Goal: Task Accomplishment & Management: Use online tool/utility

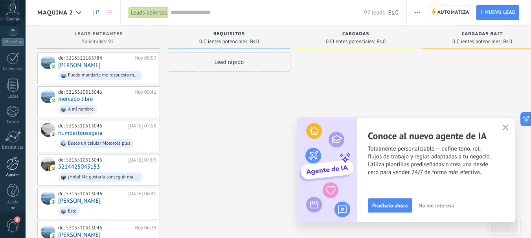
scroll to position [88, 0]
click at [9, 162] on div at bounding box center [12, 163] width 13 height 14
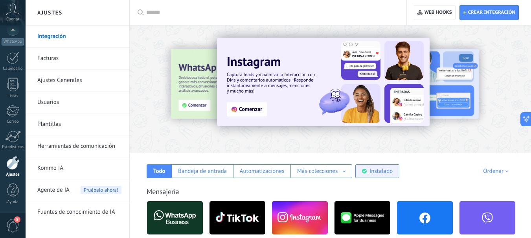
click at [370, 174] on div "Instalado" at bounding box center [380, 171] width 23 height 7
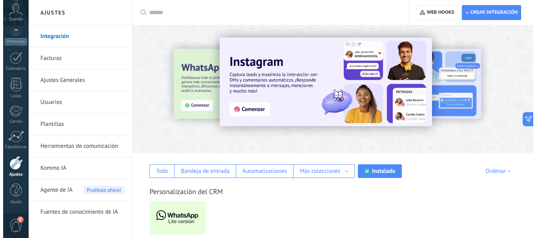
scroll to position [43, 0]
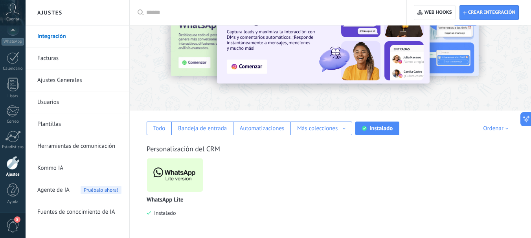
click at [182, 170] on img at bounding box center [175, 175] width 56 height 38
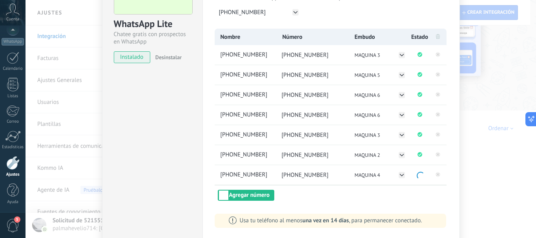
scroll to position [79, 0]
click at [250, 197] on button "Agregar número" at bounding box center [246, 195] width 57 height 11
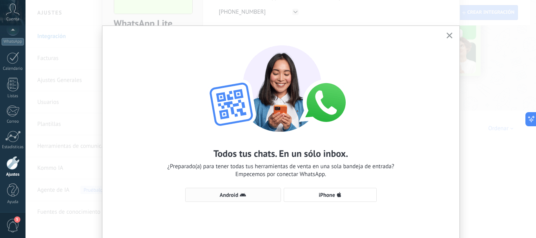
click at [251, 197] on span "Android" at bounding box center [233, 195] width 87 height 6
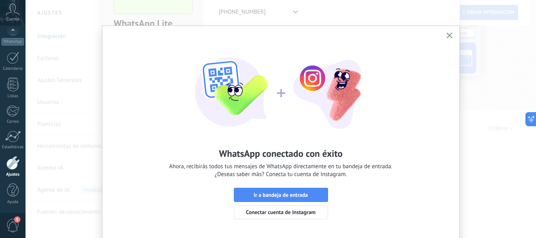
click at [449, 36] on icon "button" at bounding box center [450, 36] width 6 height 6
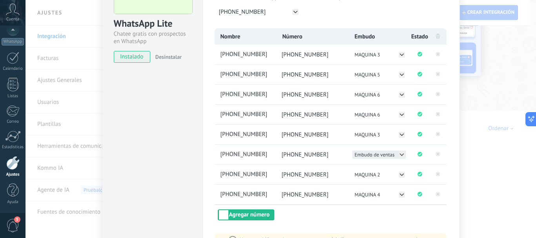
click at [401, 154] on icon at bounding box center [402, 155] width 6 height 6
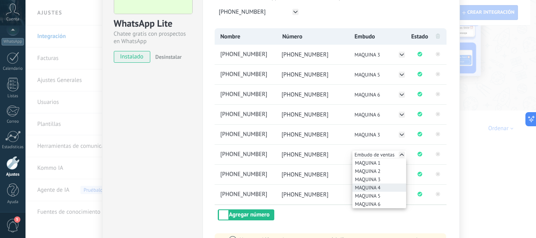
click at [380, 186] on li "MAQUINA 4" at bounding box center [380, 188] width 54 height 8
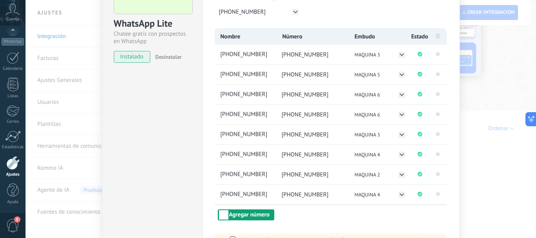
click at [226, 213] on button "Agregar número" at bounding box center [246, 215] width 57 height 11
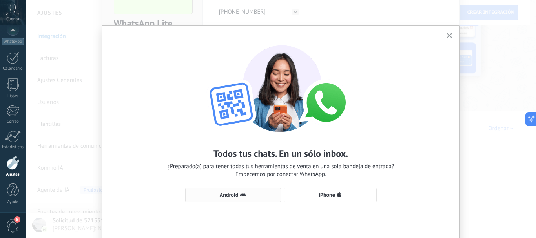
click at [240, 198] on icon "button" at bounding box center [243, 195] width 6 height 6
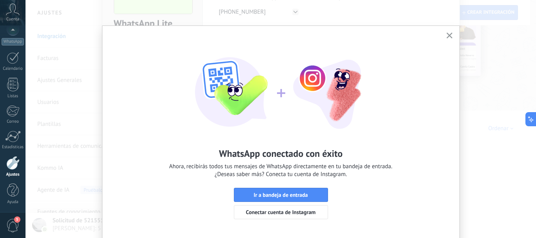
click at [451, 37] on icon "button" at bounding box center [450, 36] width 6 height 6
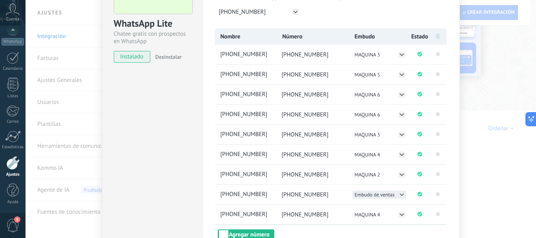
click at [404, 197] on button "Embudo de ventas" at bounding box center [380, 195] width 54 height 8
click at [375, 205] on span "MAQUINA 1" at bounding box center [368, 203] width 26 height 7
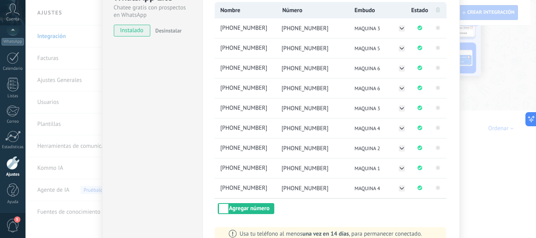
scroll to position [118, 0]
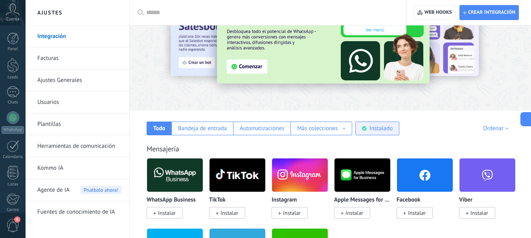
click at [384, 129] on div "Instalado" at bounding box center [380, 128] width 23 height 7
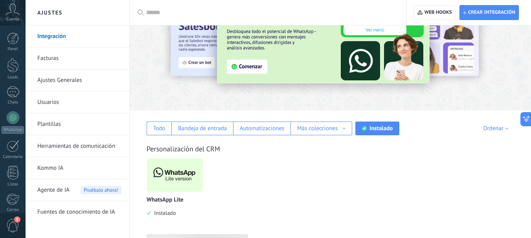
click at [164, 179] on img at bounding box center [175, 175] width 56 height 38
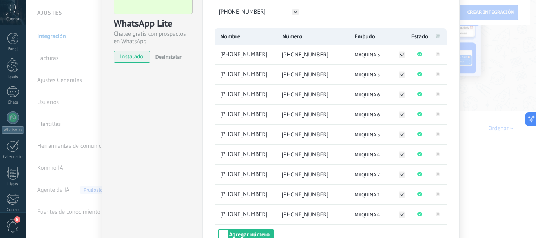
scroll to position [118, 0]
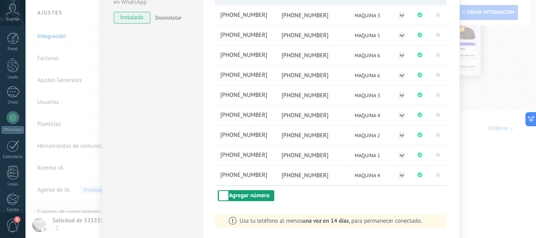
click at [244, 194] on button "Agregar número" at bounding box center [246, 195] width 57 height 11
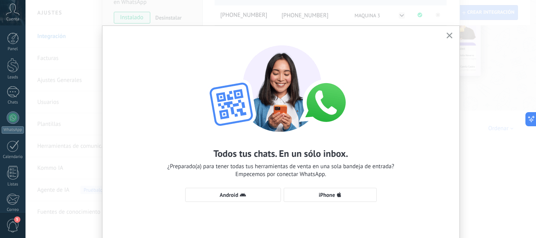
click at [244, 194] on icon "button" at bounding box center [243, 195] width 6 height 6
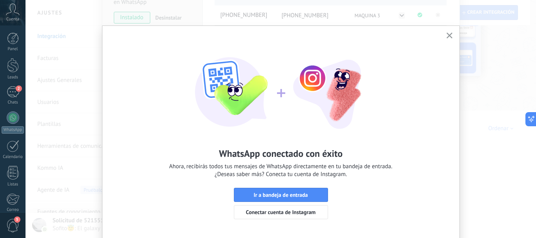
click at [452, 40] on button "button" at bounding box center [450, 36] width 10 height 11
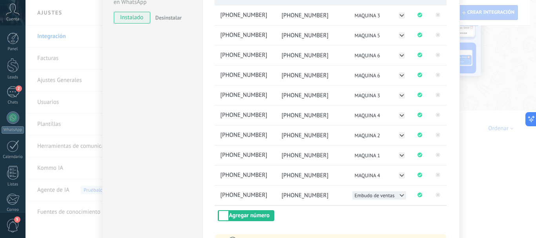
click at [401, 197] on icon at bounding box center [402, 195] width 6 height 6
click at [382, 233] on li "MAQUINA 5" at bounding box center [380, 237] width 54 height 8
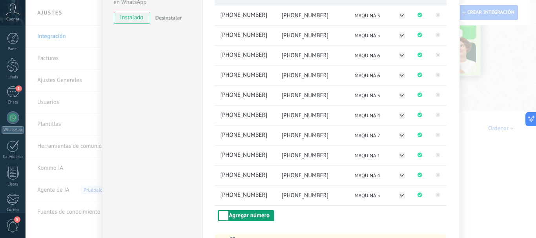
click at [250, 214] on button "Agregar número" at bounding box center [246, 216] width 57 height 11
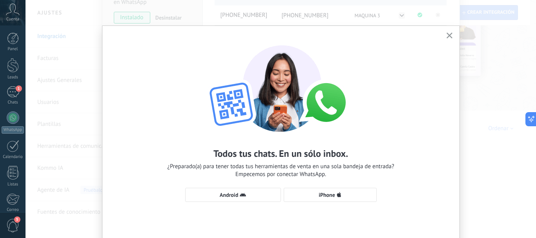
click at [222, 203] on div "Todos tus chats. En un sólo inbox. ¿Preparado(a) para tener todas tus herramien…" at bounding box center [281, 120] width 357 height 188
click at [222, 198] on span "Android" at bounding box center [229, 194] width 18 height 5
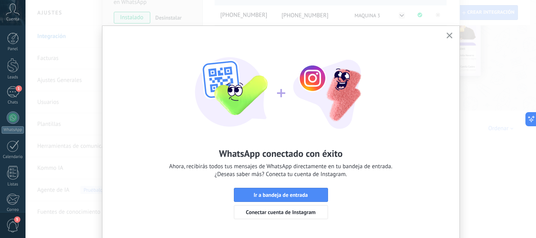
click at [447, 37] on icon "button" at bounding box center [450, 36] width 6 height 6
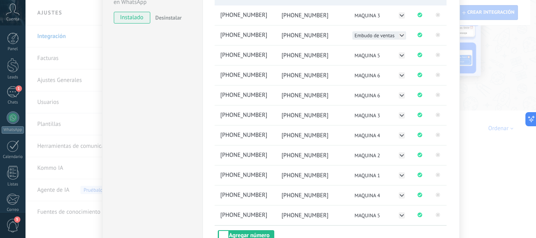
click at [402, 35] on icon at bounding box center [402, 35] width 6 height 6
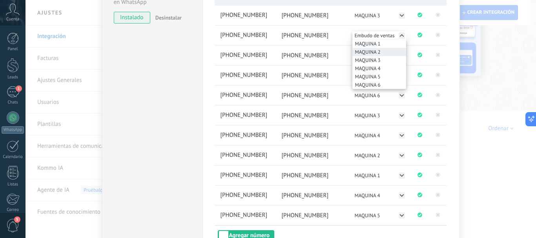
click at [365, 49] on span "MAQUINA 2" at bounding box center [368, 52] width 26 height 7
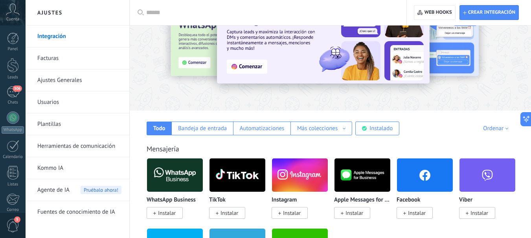
click at [377, 135] on div "Mensajería WhatsApp Business Instalar TikTok Instalar Instagram Instalar Apple …" at bounding box center [329, 209] width 385 height 160
click at [381, 119] on div "Todo Bandeja de entrada Automatizaciones Más colecciones Fuentes de leads Soluc…" at bounding box center [329, 123] width 385 height 25
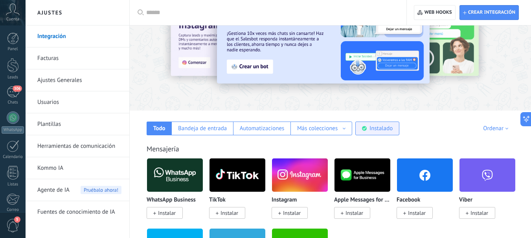
click at [379, 134] on div "Instalado" at bounding box center [377, 129] width 44 height 14
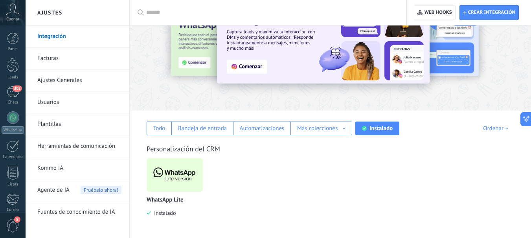
click at [157, 173] on img at bounding box center [175, 175] width 56 height 38
